Goal: Check status

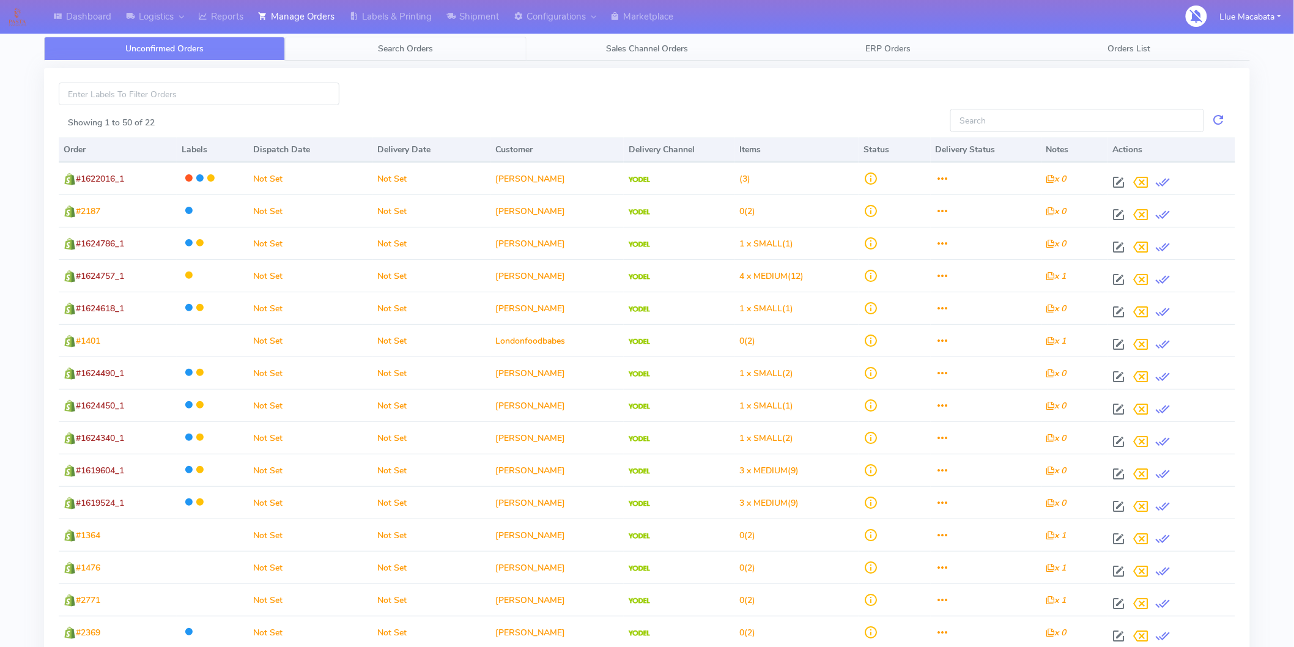
drag, startPoint x: 0, startPoint y: 0, endPoint x: 384, endPoint y: 41, distance: 386.3
click at [384, 41] on link "Search Orders" at bounding box center [405, 49] width 241 height 24
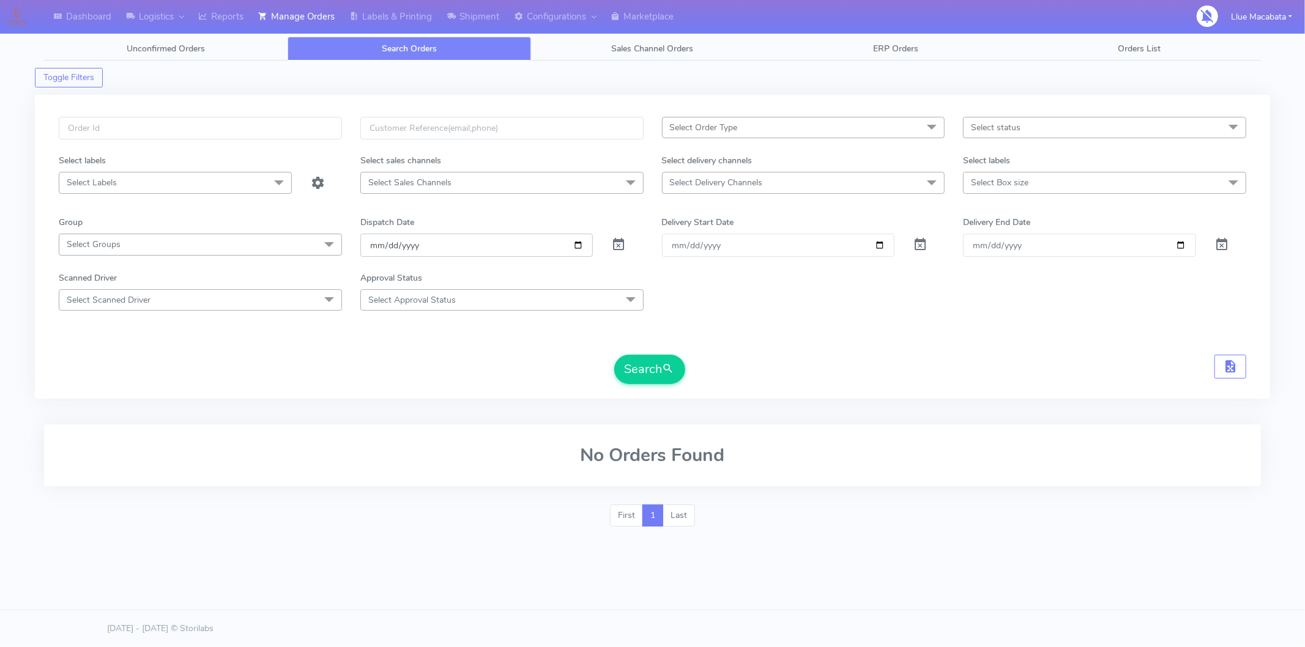
click at [374, 254] on input "[DATE]" at bounding box center [476, 245] width 233 height 23
click at [384, 239] on input "date" at bounding box center [476, 245] width 233 height 23
click at [420, 241] on input "date" at bounding box center [476, 245] width 233 height 23
click at [125, 128] on input "text" at bounding box center [200, 128] width 283 height 23
paste input "1621450"
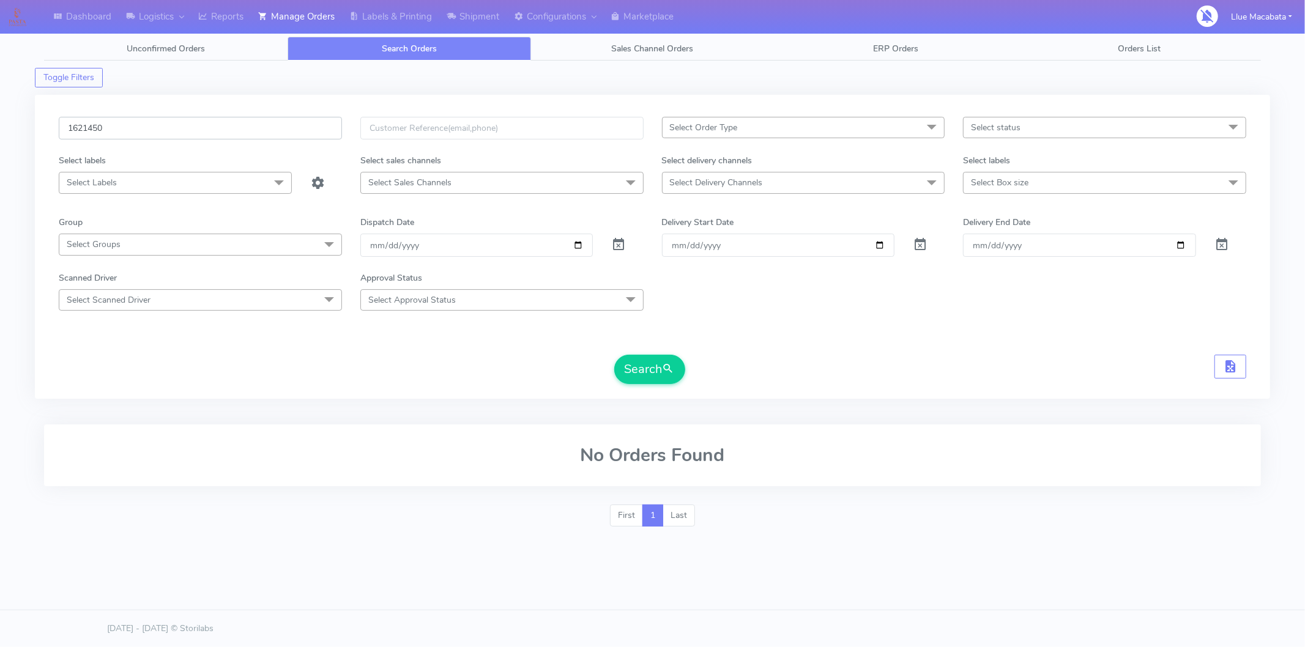
type input "1621450"
click at [614, 355] on button "Search" at bounding box center [649, 369] width 71 height 29
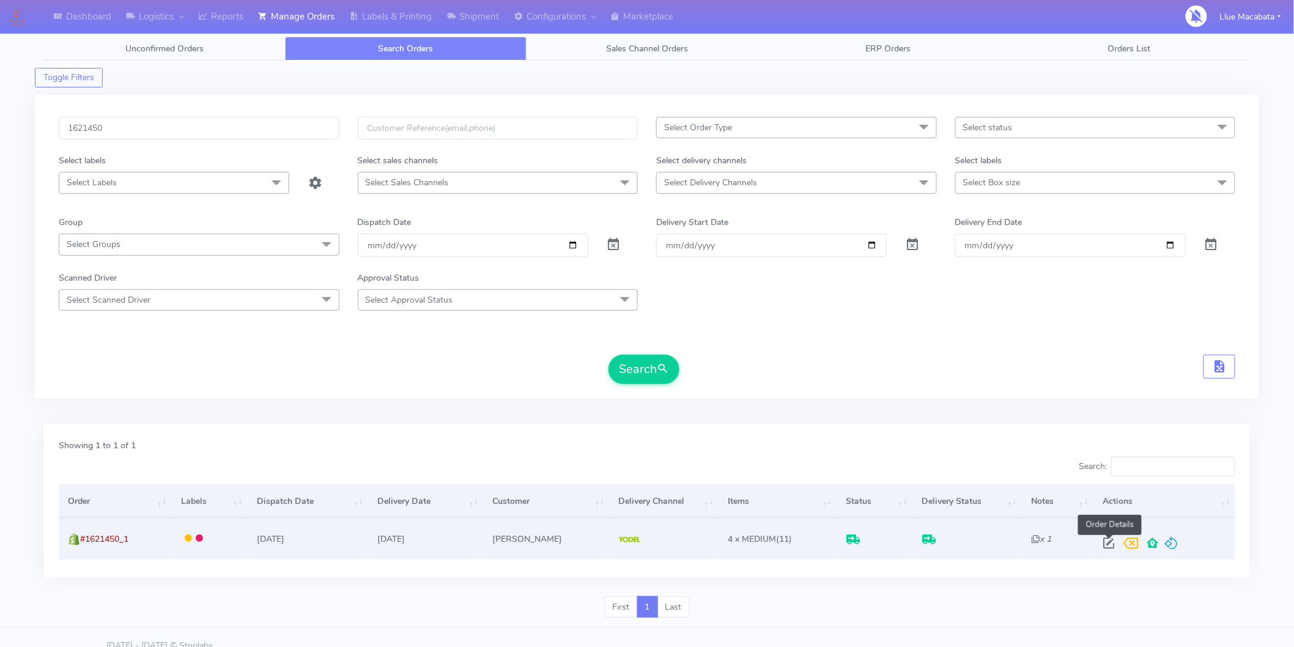
click at [1107, 549] on span at bounding box center [1109, 546] width 22 height 12
select select "5"
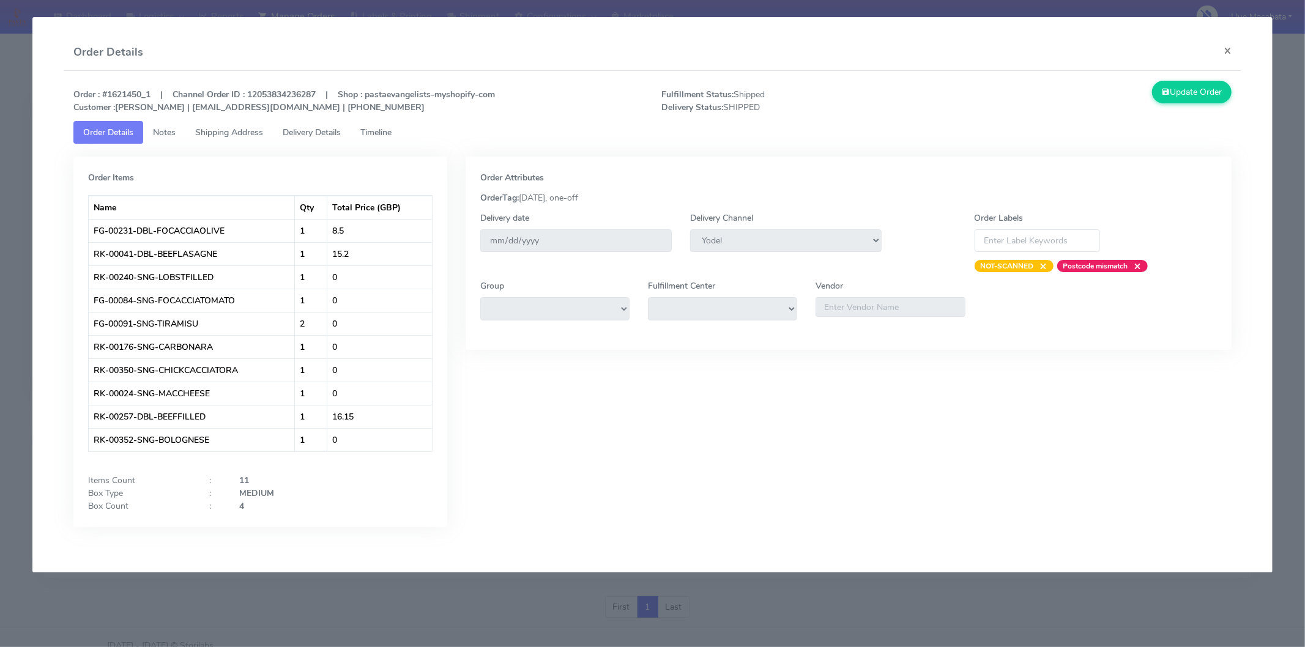
click at [376, 130] on span "Timeline" at bounding box center [375, 133] width 31 height 12
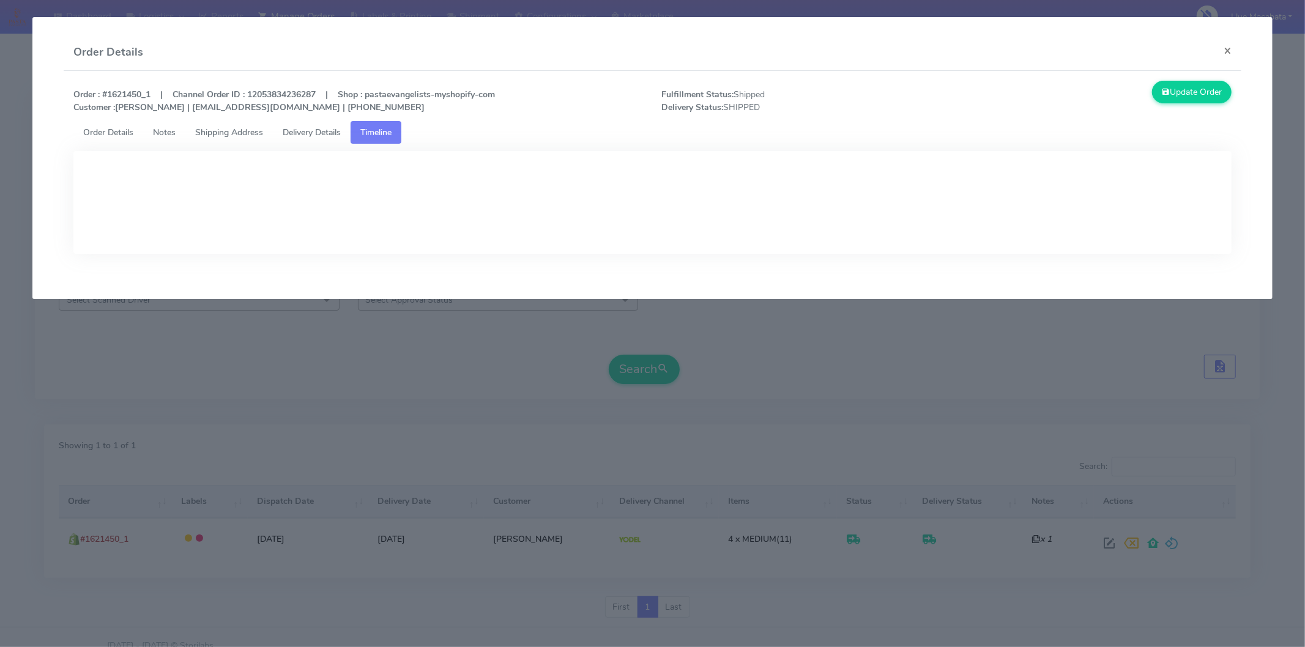
click at [321, 125] on link "Delivery Details" at bounding box center [312, 132] width 78 height 23
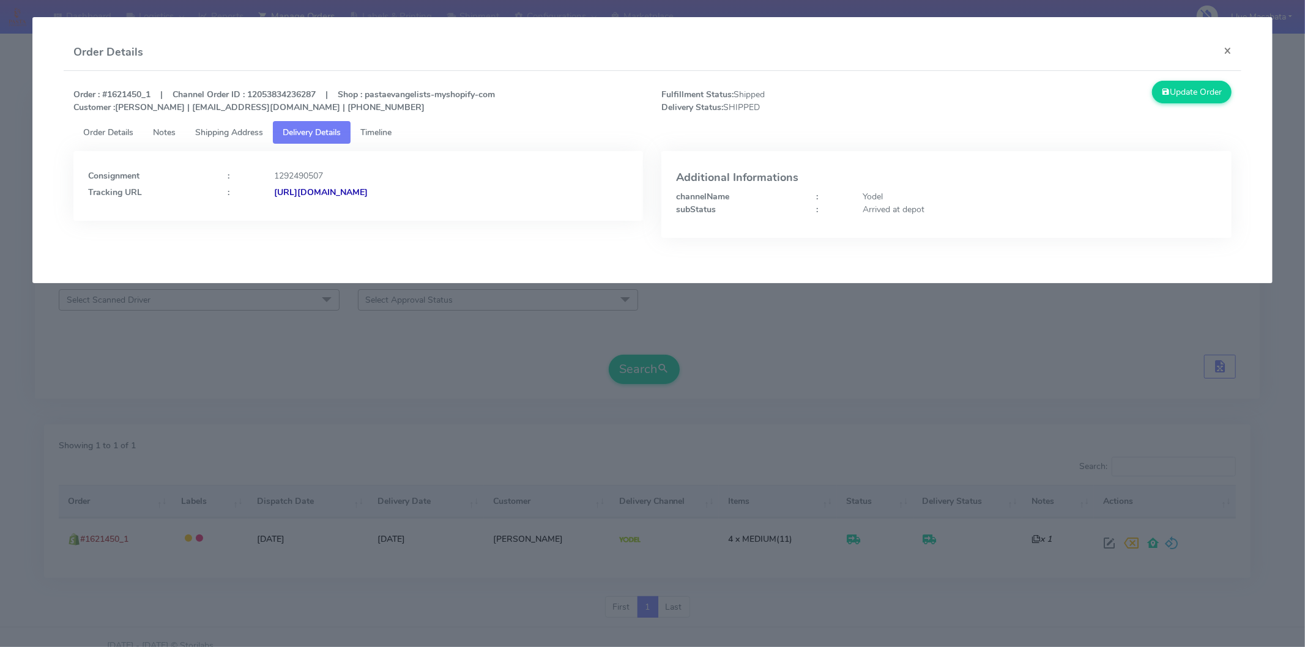
click at [368, 190] on strong "[URL][DOMAIN_NAME]" at bounding box center [321, 193] width 94 height 12
